Goal: Obtain resource: Download file/media

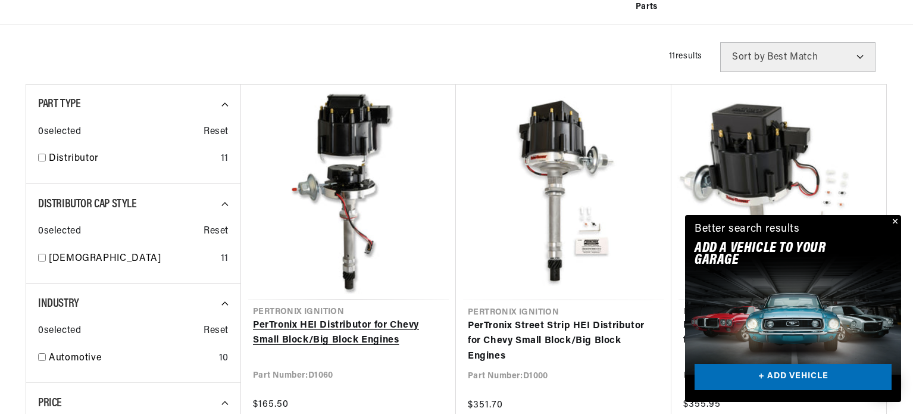
scroll to position [0, 743]
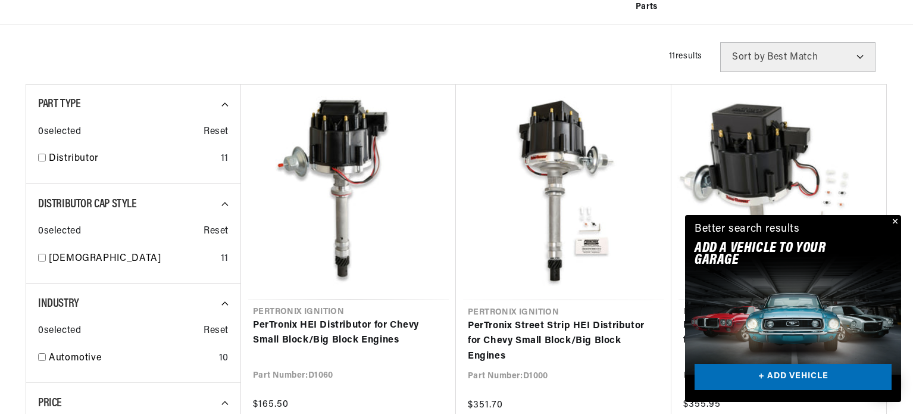
click at [896, 218] on button "Close" at bounding box center [894, 222] width 14 height 14
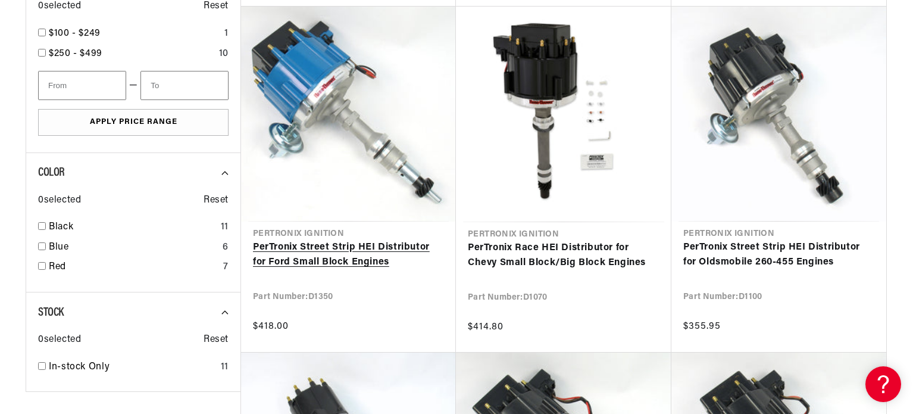
scroll to position [0, 0]
click at [276, 248] on link "PerTronix Street Strip HEI Distributor for Ford Small Block Engines" at bounding box center [348, 255] width 191 height 30
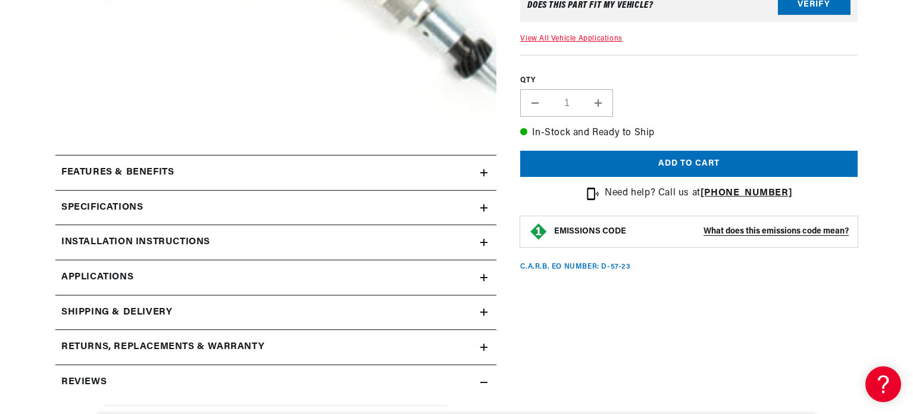
scroll to position [430, 0]
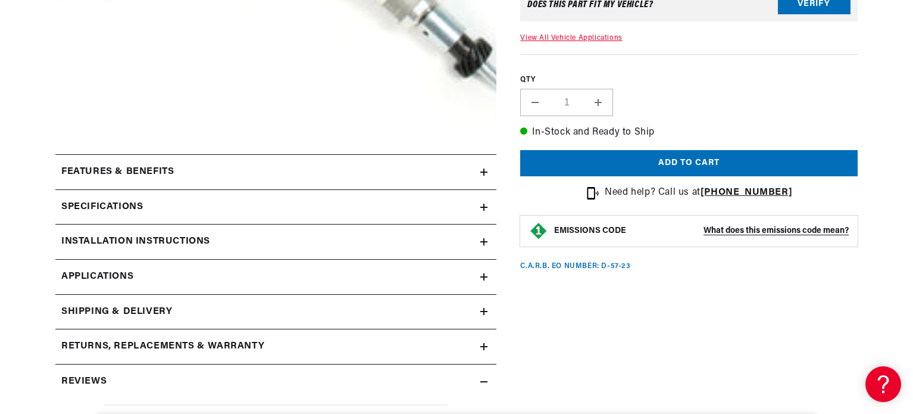
click at [486, 240] on icon at bounding box center [483, 241] width 7 height 7
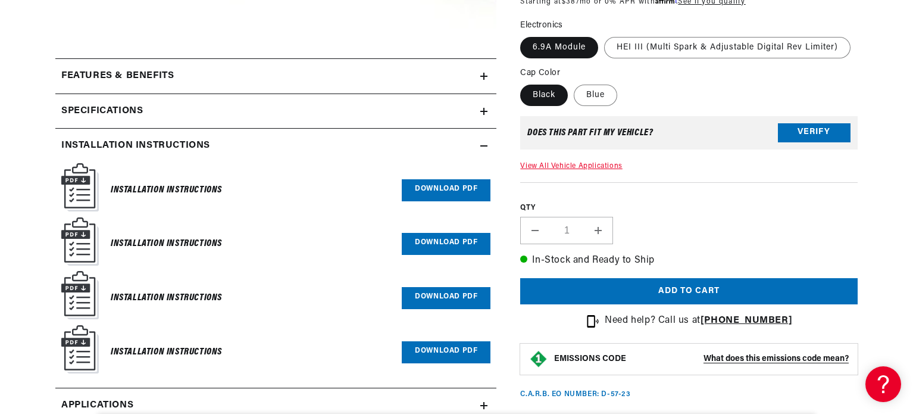
scroll to position [0, 743]
click at [447, 189] on link "Download PDF" at bounding box center [446, 190] width 89 height 22
click at [445, 248] on link "Download PDF" at bounding box center [446, 244] width 89 height 22
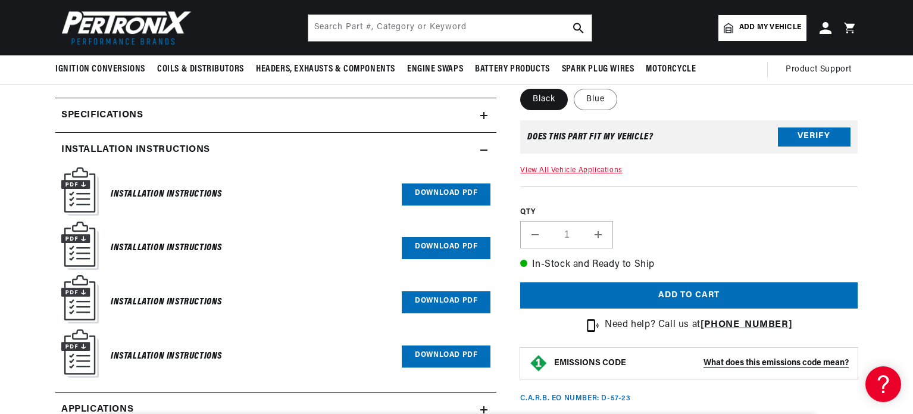
scroll to position [521, 0]
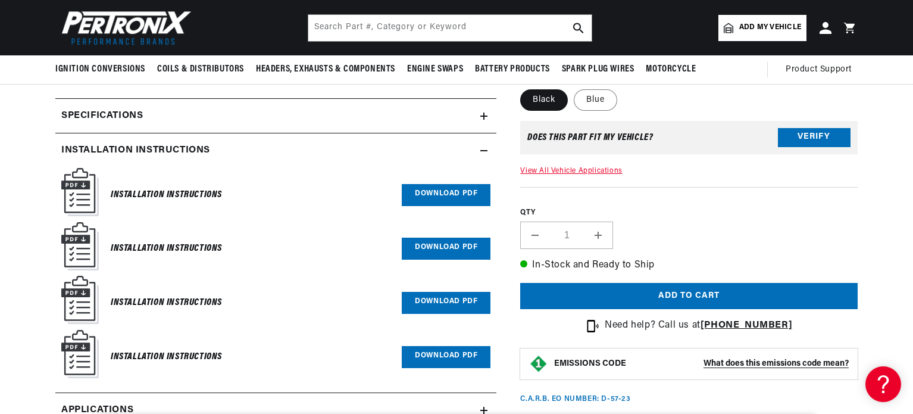
click at [484, 113] on icon at bounding box center [484, 115] width 0 height 7
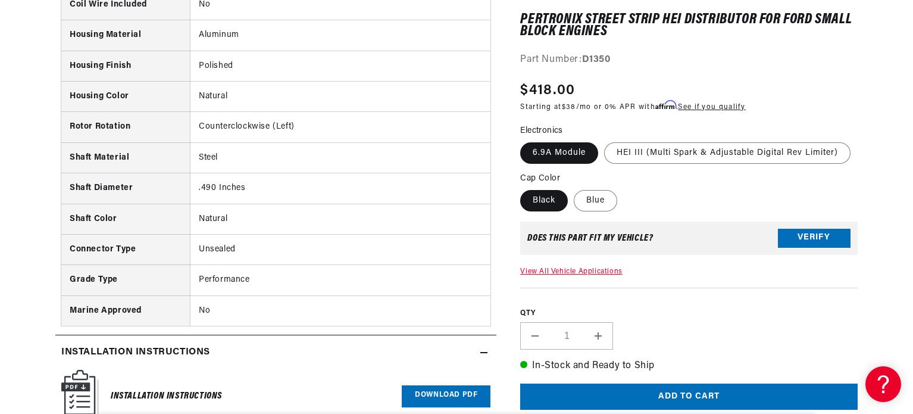
scroll to position [0, 281]
